Goal: Find specific page/section: Find specific page/section

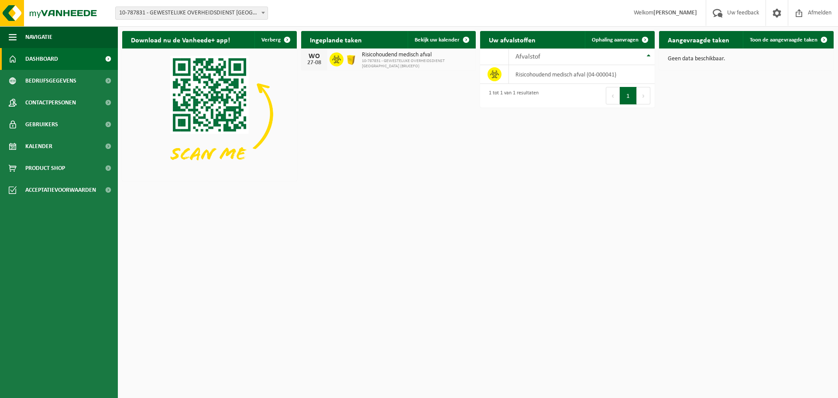
click at [701, 43] on h2 "Aangevraagde taken" at bounding box center [698, 39] width 79 height 17
click at [332, 40] on h2 "Ingeplande taken" at bounding box center [335, 39] width 69 height 17
click at [47, 145] on span "Kalender" at bounding box center [38, 146] width 27 height 22
click at [371, 60] on span "10-787831 - GEWESTELIJKE OVERHEIDSDIENST [GEOGRAPHIC_DATA] (BRUCEFO)" at bounding box center [417, 64] width 110 height 10
click at [813, 11] on span "Afmelden" at bounding box center [820, 13] width 28 height 26
